Goal: Task Accomplishment & Management: Use online tool/utility

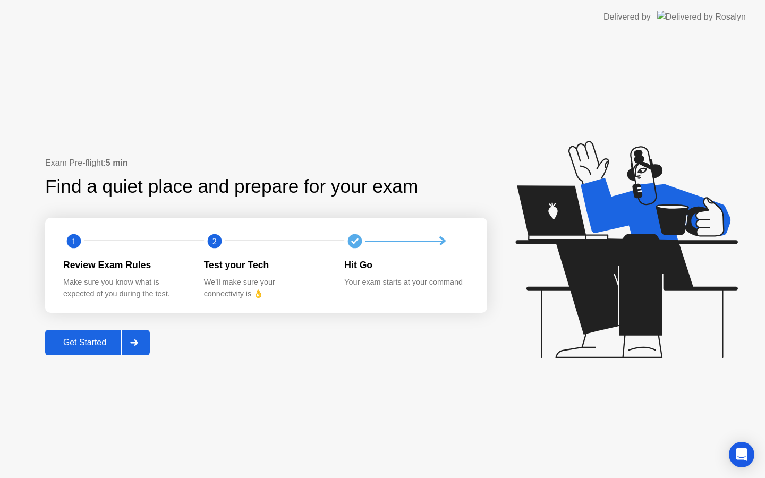
click at [102, 345] on div "Get Started" at bounding box center [84, 343] width 73 height 10
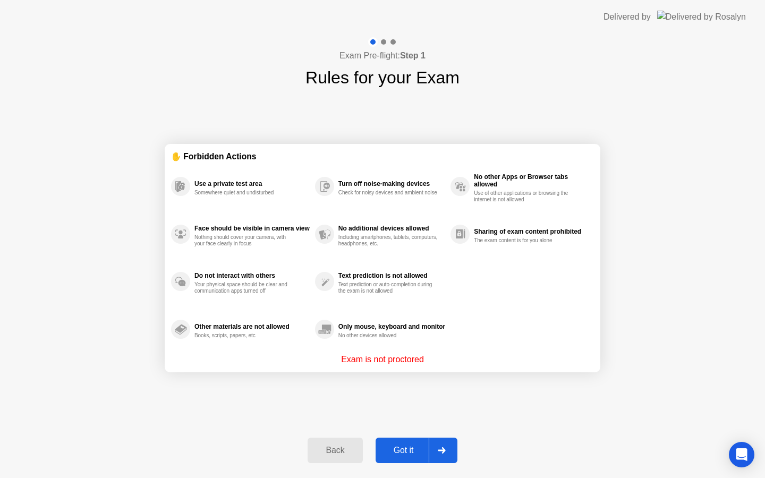
click at [410, 446] on div "Got it" at bounding box center [404, 451] width 50 height 10
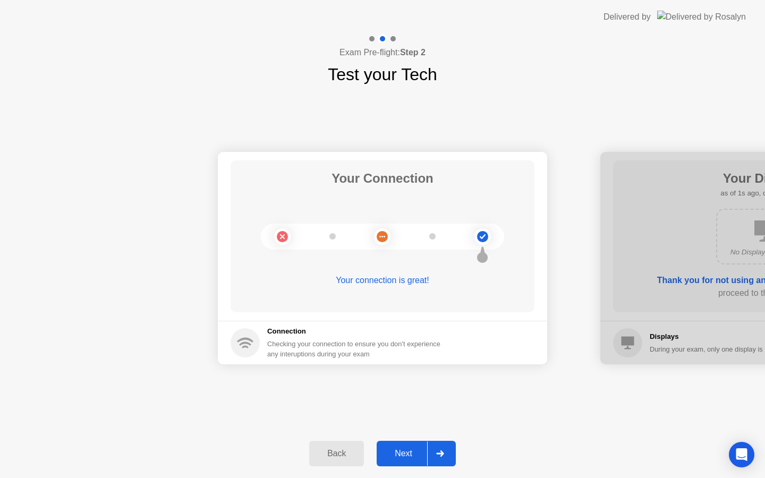
click at [388, 449] on div "Next" at bounding box center [403, 454] width 47 height 10
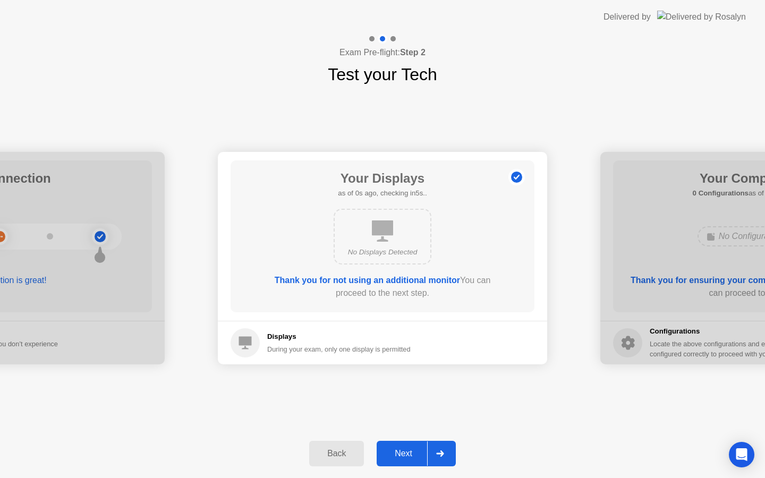
click at [388, 449] on div "Next" at bounding box center [403, 454] width 47 height 10
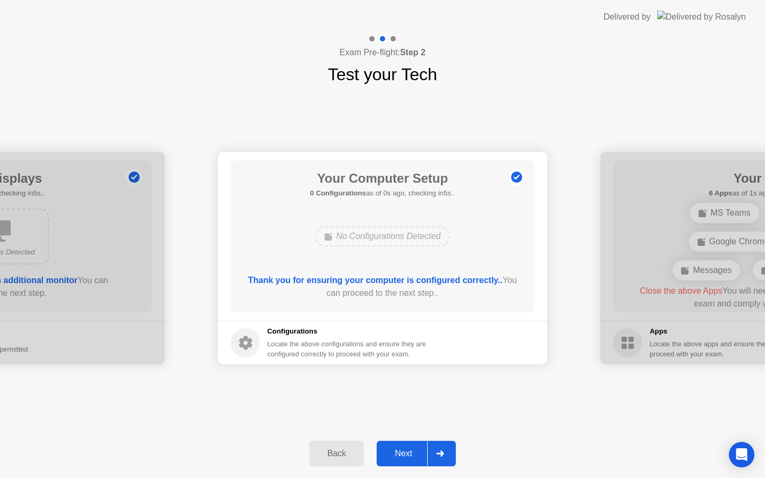
click at [388, 449] on div "Next" at bounding box center [403, 454] width 47 height 10
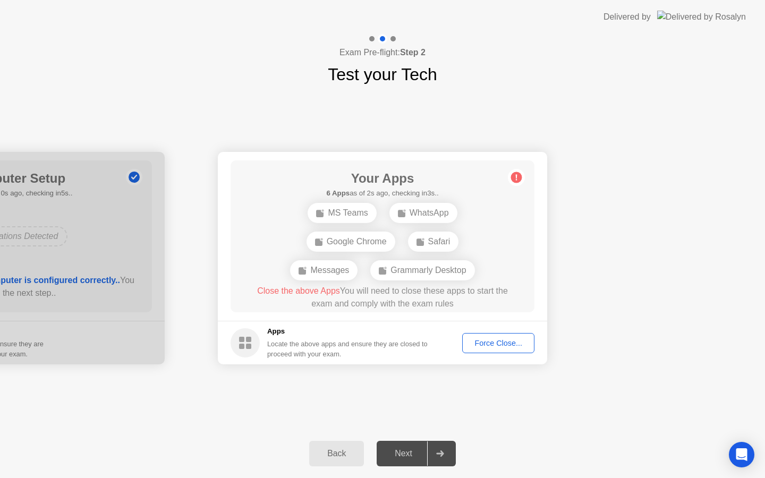
click at [495, 339] on div "Force Close..." at bounding box center [498, 343] width 65 height 9
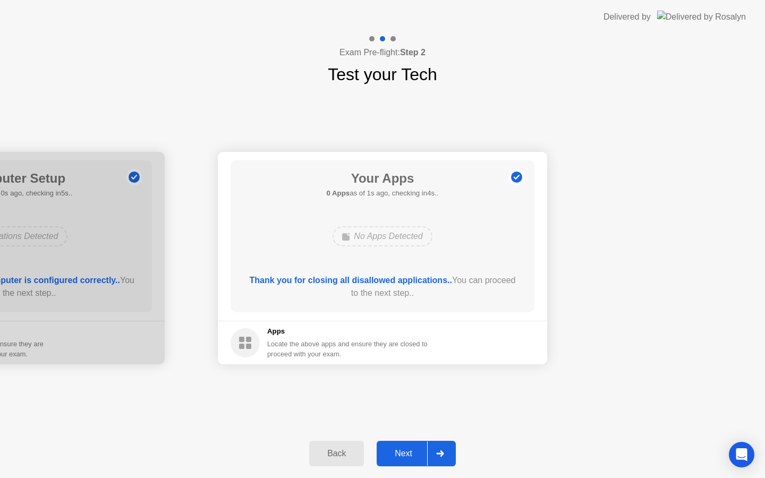
click at [400, 460] on button "Next" at bounding box center [416, 454] width 79 height 26
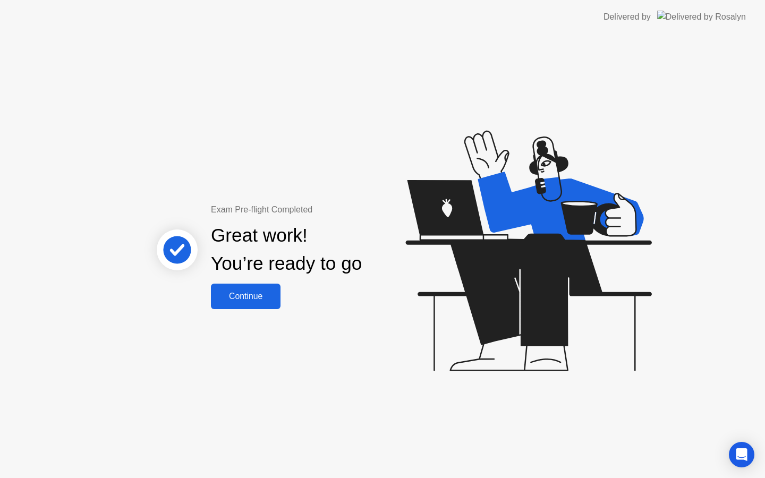
click at [261, 301] on div "Continue" at bounding box center [245, 297] width 63 height 10
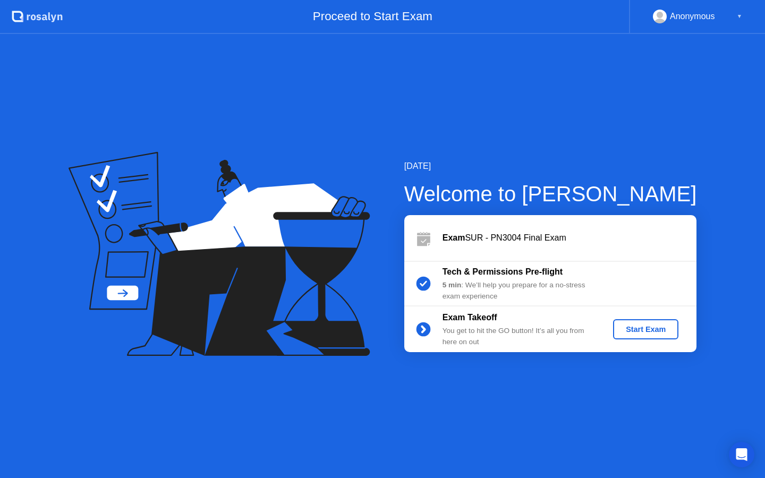
click at [651, 327] on div "Start Exam" at bounding box center [645, 329] width 57 height 9
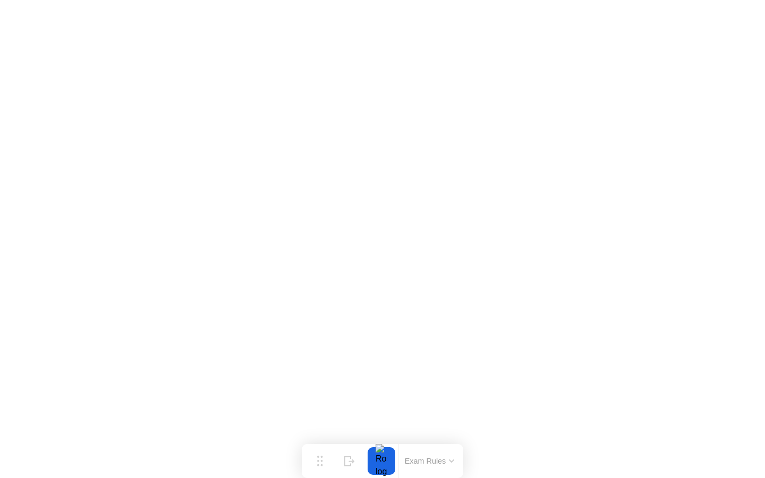
click at [451, 457] on button "Exam Rules" at bounding box center [430, 461] width 56 height 10
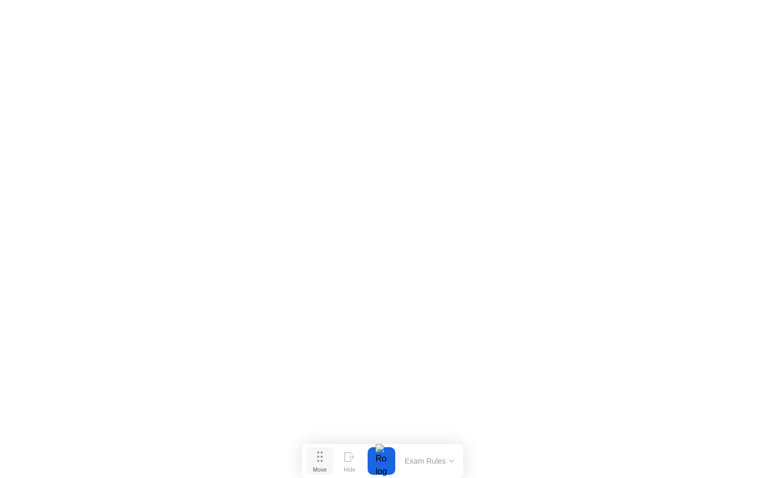
click at [323, 467] on div "Move" at bounding box center [320, 470] width 14 height 6
drag, startPoint x: 323, startPoint y: 467, endPoint x: 291, endPoint y: 466, distance: 31.9
click at [291, 466] on div "Move" at bounding box center [288, 469] width 14 height 6
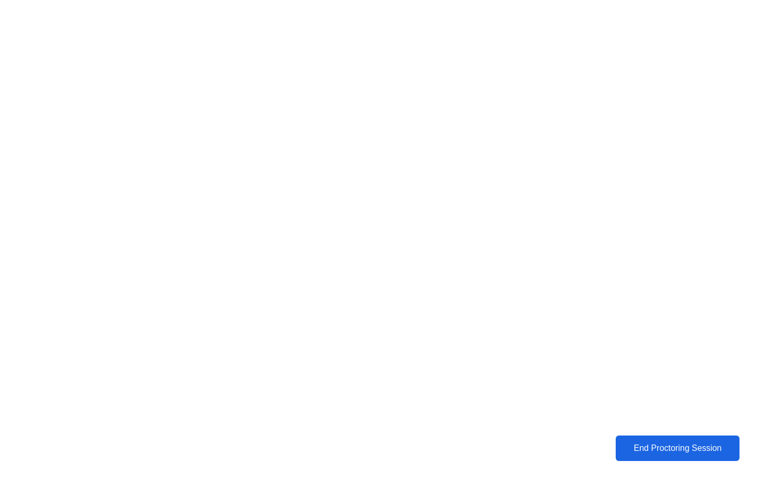
click at [651, 444] on div "End Proctoring Session" at bounding box center [677, 449] width 117 height 10
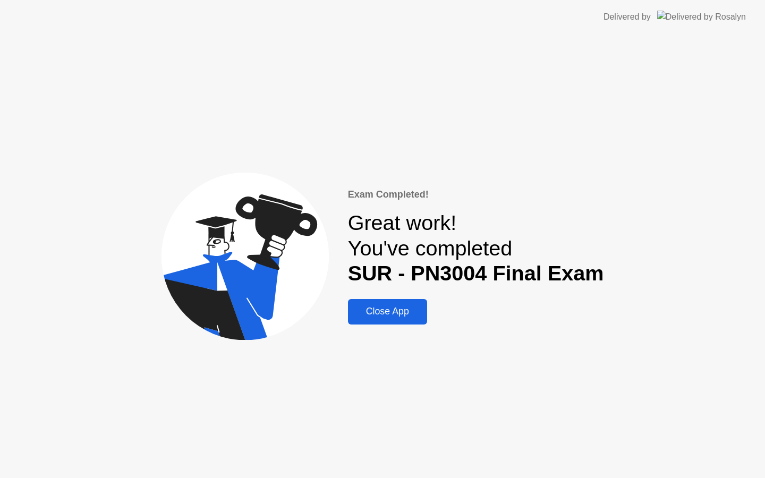
click at [362, 311] on div "Close App" at bounding box center [387, 311] width 73 height 11
